Goal: Find specific page/section: Find specific page/section

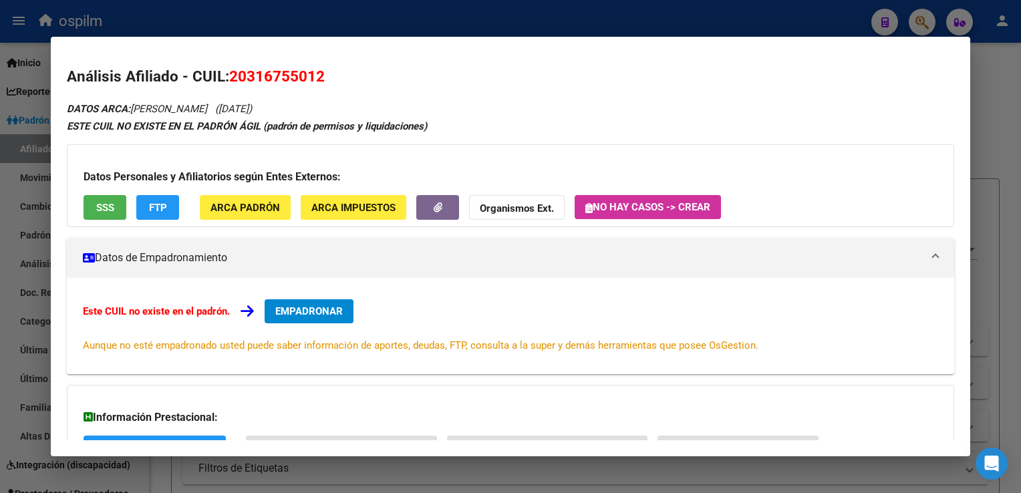
click at [353, 15] on div at bounding box center [510, 246] width 1021 height 493
